Goal: Transaction & Acquisition: Download file/media

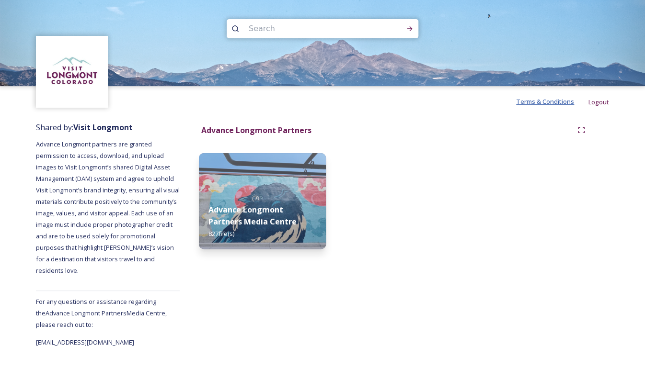
click at [524, 100] on span "Terms & Conditions" at bounding box center [545, 101] width 58 height 9
click at [539, 104] on span "Terms & Conditions" at bounding box center [545, 101] width 58 height 9
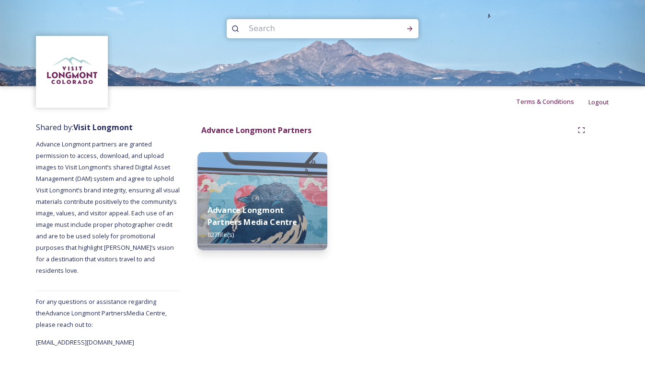
click at [257, 195] on div "Advance Longmont Partners Media Centre 827 file(s)" at bounding box center [262, 222] width 130 height 56
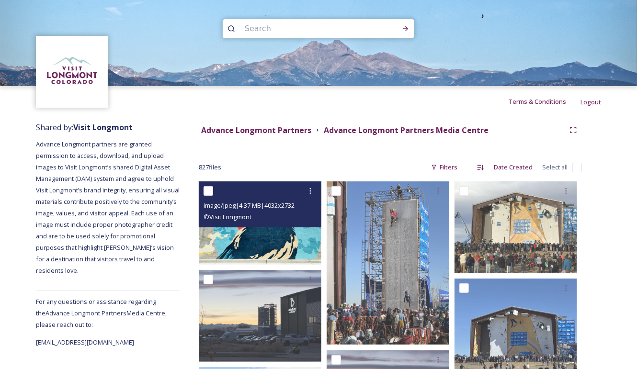
click at [256, 238] on img at bounding box center [260, 223] width 123 height 83
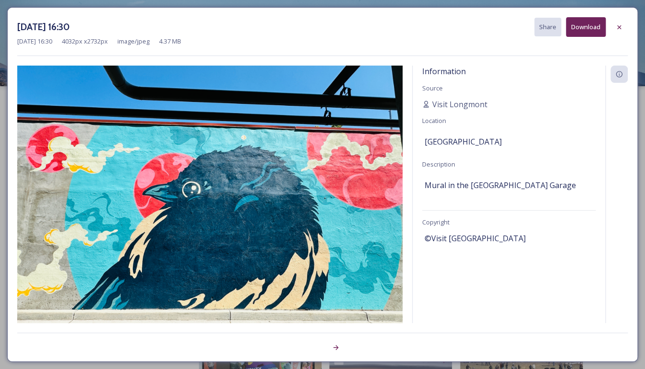
click at [584, 28] on button "Download" at bounding box center [586, 27] width 40 height 20
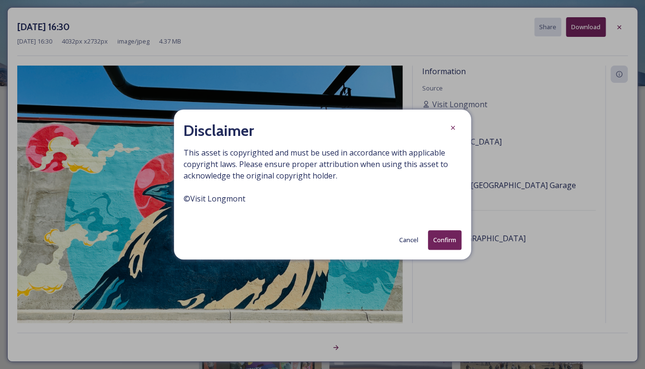
click at [442, 237] on button "Confirm" at bounding box center [445, 240] width 34 height 20
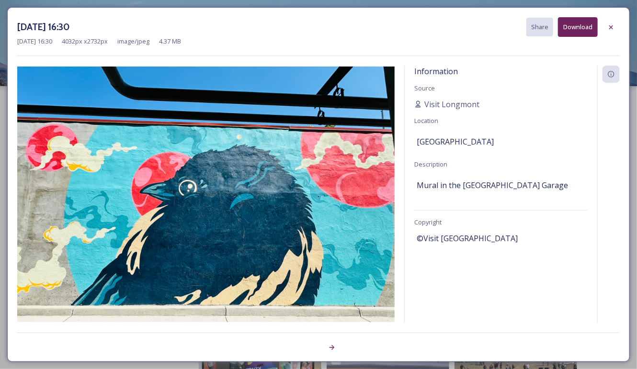
drag, startPoint x: 609, startPoint y: 29, endPoint x: 603, endPoint y: 31, distance: 6.1
click at [609, 29] on icon at bounding box center [611, 27] width 8 height 8
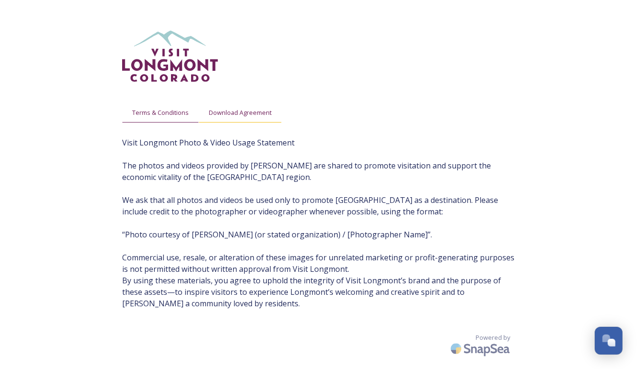
click at [226, 114] on span "Download Agreement" at bounding box center [240, 112] width 63 height 9
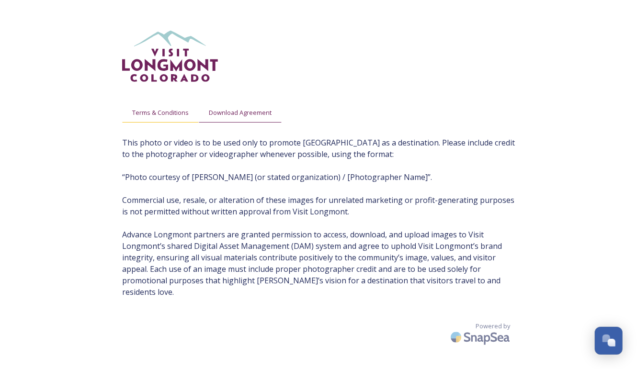
click at [179, 112] on span "Terms & Conditions" at bounding box center [160, 112] width 57 height 9
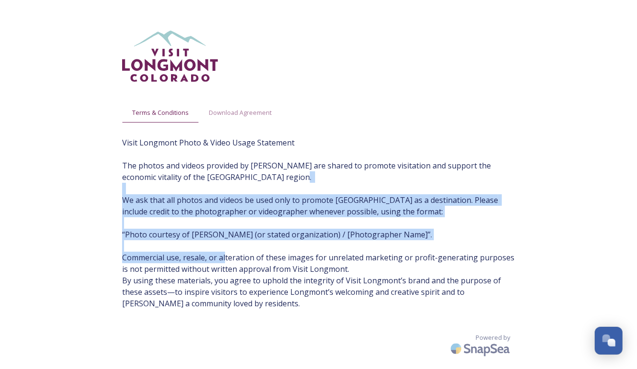
drag, startPoint x: 178, startPoint y: 221, endPoint x: 277, endPoint y: 255, distance: 104.8
click at [278, 256] on span "Visit Longmont Photo & Video Usage Statement The photos and videos provided by …" at bounding box center [318, 223] width 393 height 172
click at [328, 245] on span "Visit Longmont Photo & Video Usage Statement The photos and videos provided by …" at bounding box center [318, 223] width 393 height 172
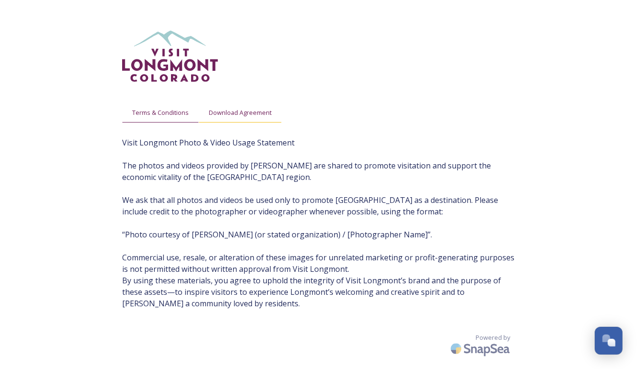
click at [237, 112] on span "Download Agreement" at bounding box center [240, 112] width 63 height 9
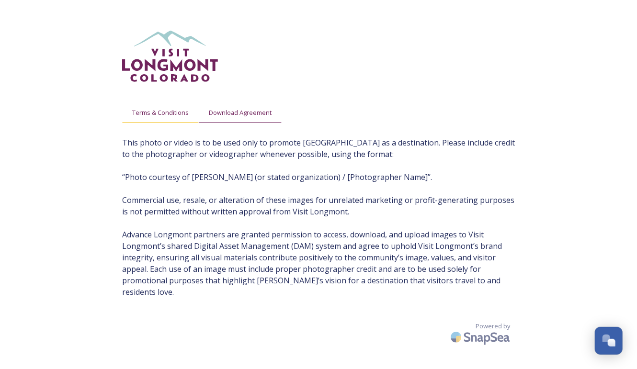
click at [174, 113] on span "Terms & Conditions" at bounding box center [160, 112] width 57 height 9
